Goal: Find specific page/section: Find specific page/section

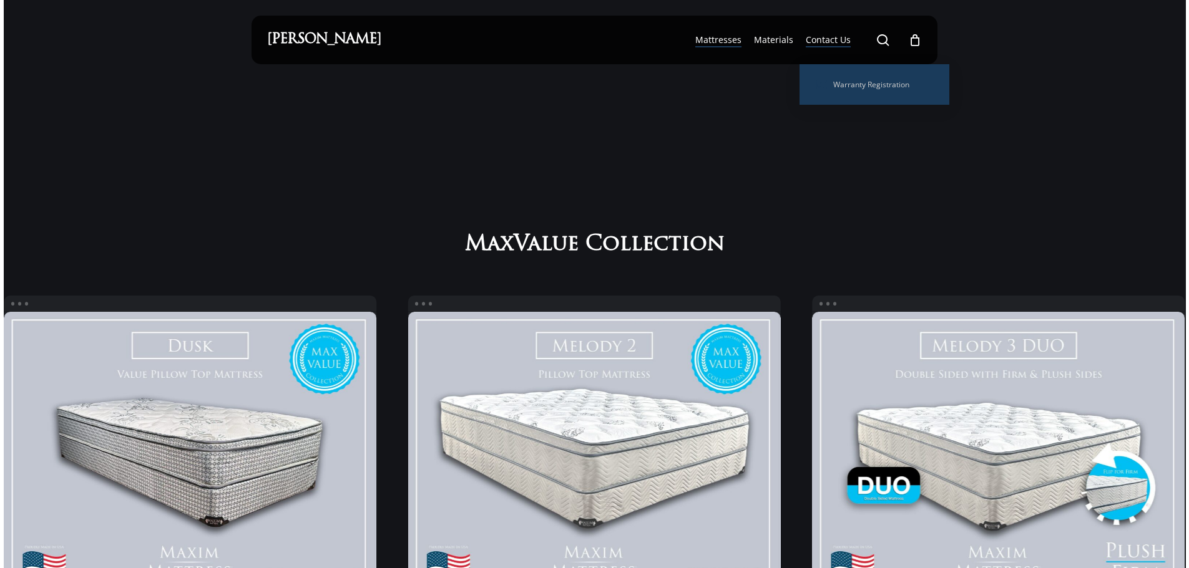
click at [882, 42] on span "Main Menu" at bounding box center [883, 40] width 12 height 12
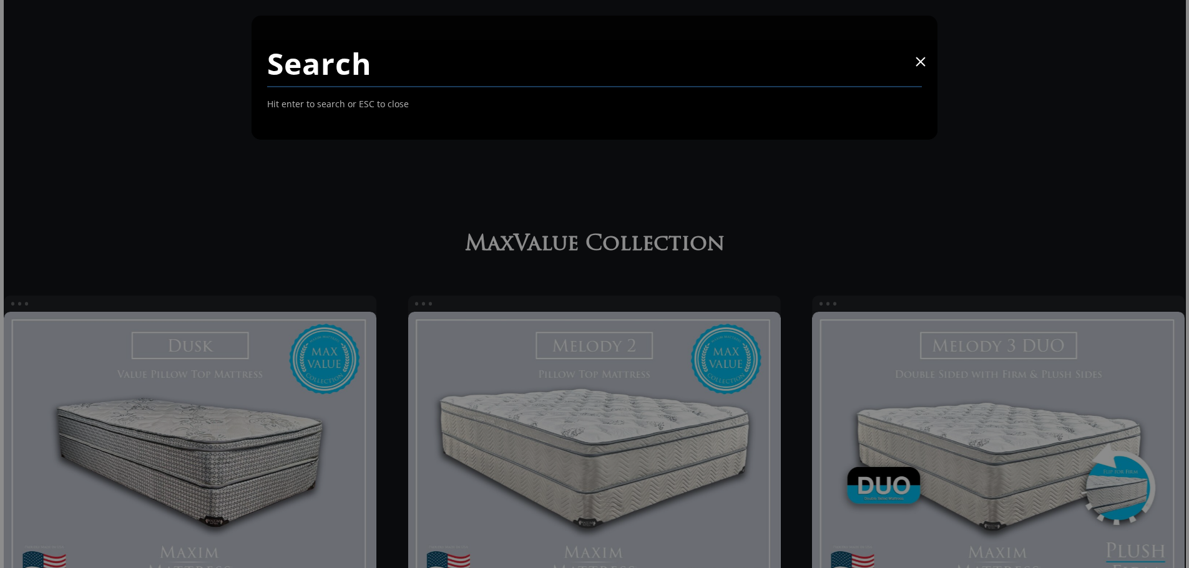
click at [465, 74] on input "Search" at bounding box center [594, 63] width 655 height 47
paste input "ADJ302-Q"
type input "ADJ302-Q"
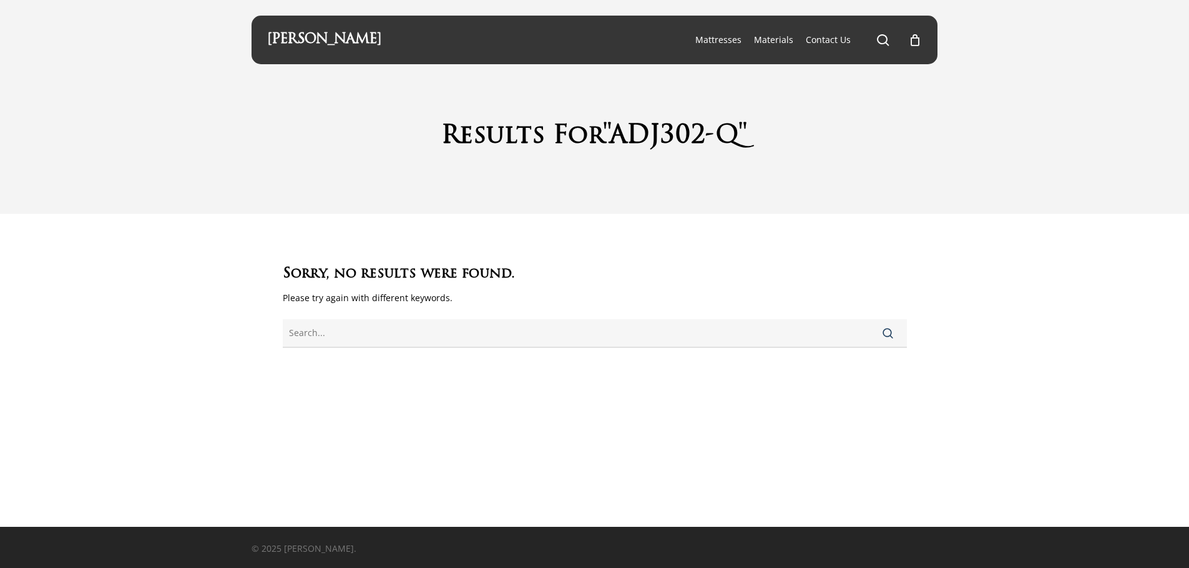
click at [381, 41] on link "[PERSON_NAME]" at bounding box center [324, 40] width 114 height 14
